Goal: Task Accomplishment & Management: Manage account settings

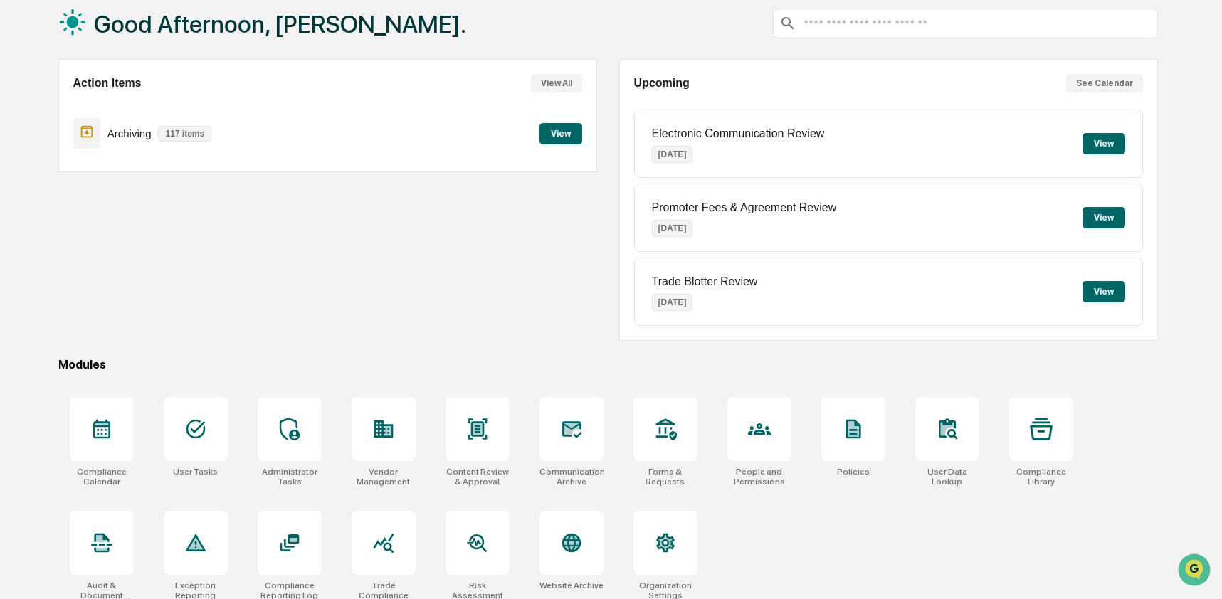
scroll to position [93, 0]
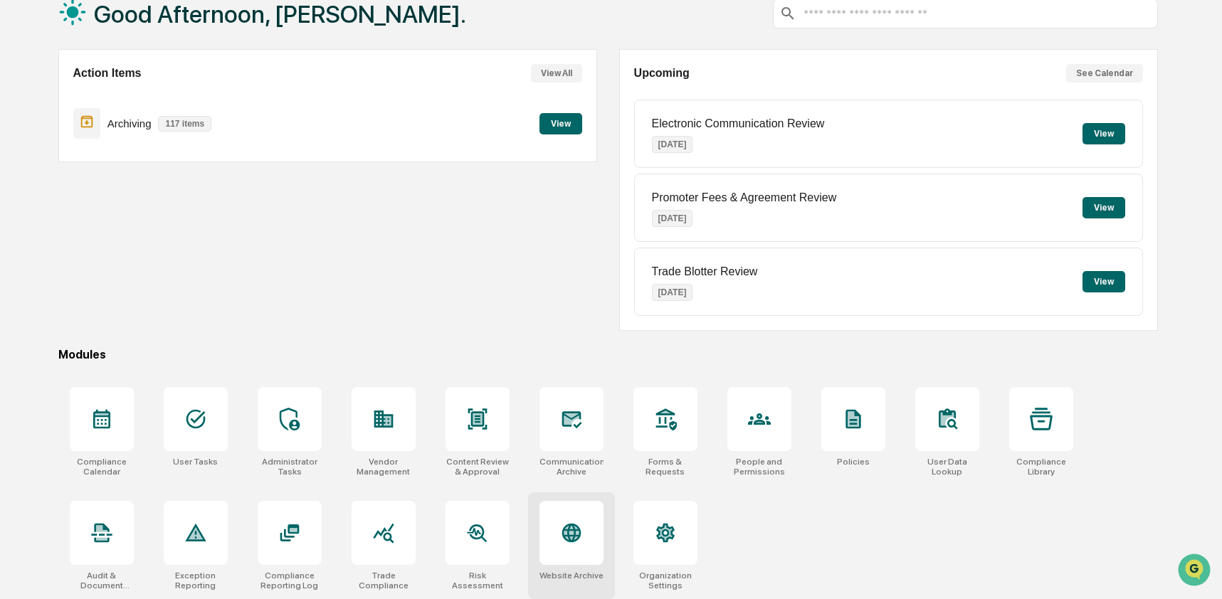
click at [575, 533] on icon at bounding box center [571, 532] width 15 height 15
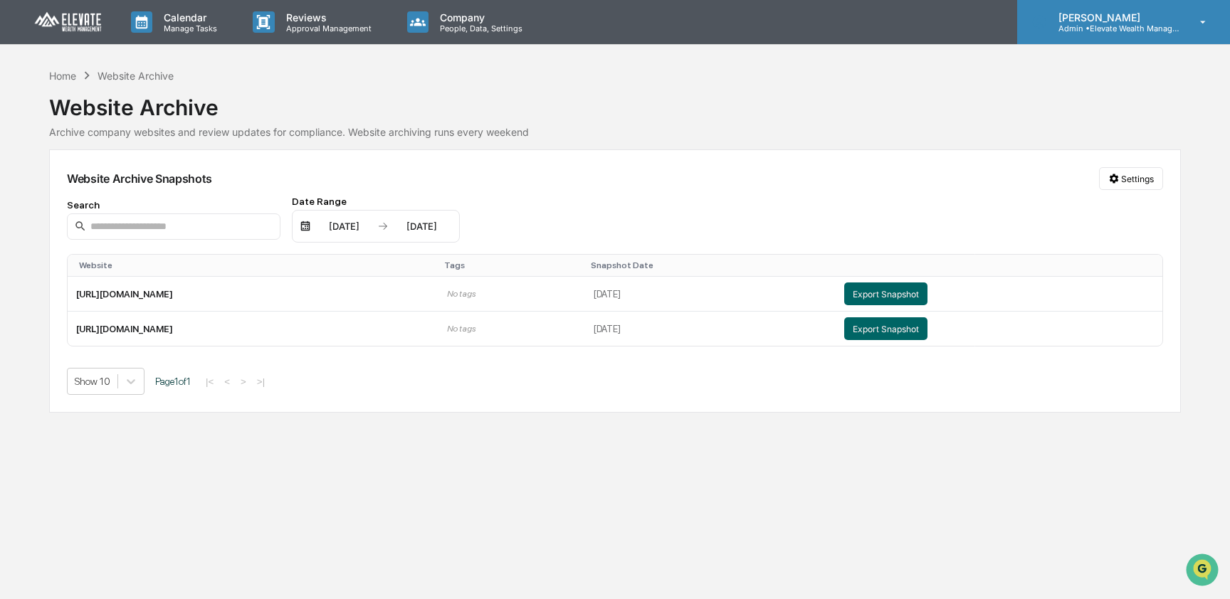
click at [1127, 25] on p "Admin • Elevate Wealth Management" at bounding box center [1113, 28] width 132 height 10
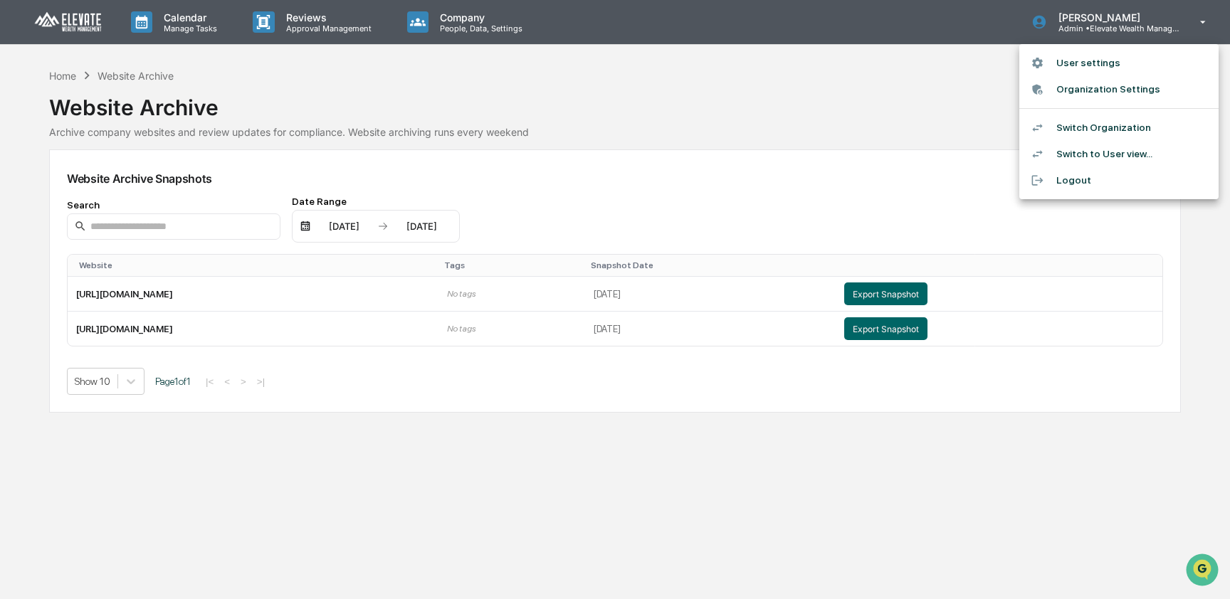
click at [1117, 122] on li "Switch Organization" at bounding box center [1119, 128] width 199 height 26
